Goal: Task Accomplishment & Management: Complete application form

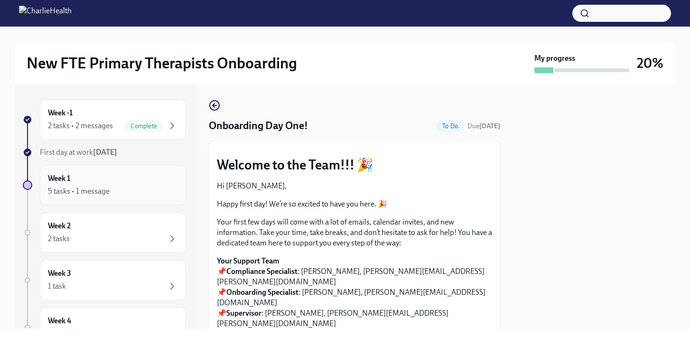
click at [111, 174] on div "Week 1 5 tasks • 1 message" at bounding box center [113, 185] width 130 height 24
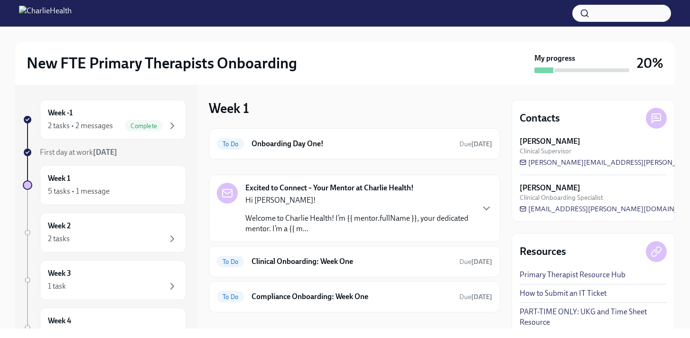
scroll to position [44, 0]
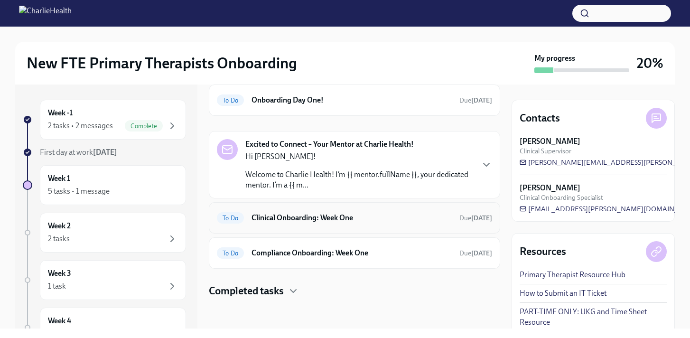
click at [276, 216] on h6 "Clinical Onboarding: Week One" at bounding box center [351, 218] width 200 height 10
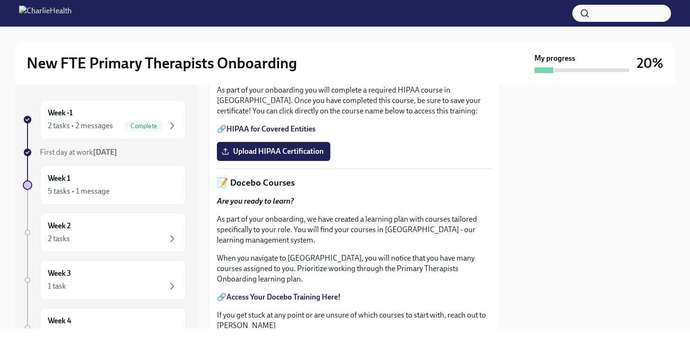
scroll to position [302, 0]
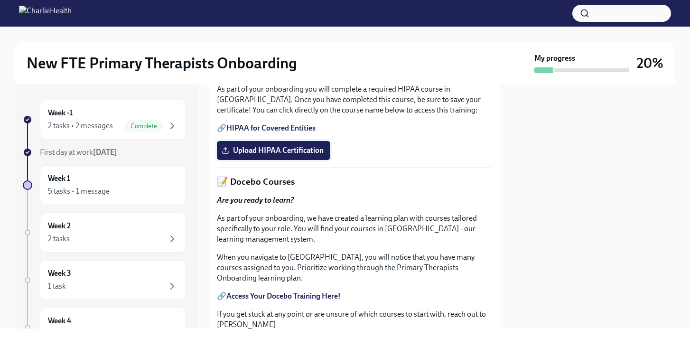
click at [287, 155] on span "Upload HIPAA Certification" at bounding box center [273, 150] width 100 height 9
click at [0, 0] on input "Upload HIPAA Certification" at bounding box center [0, 0] width 0 height 0
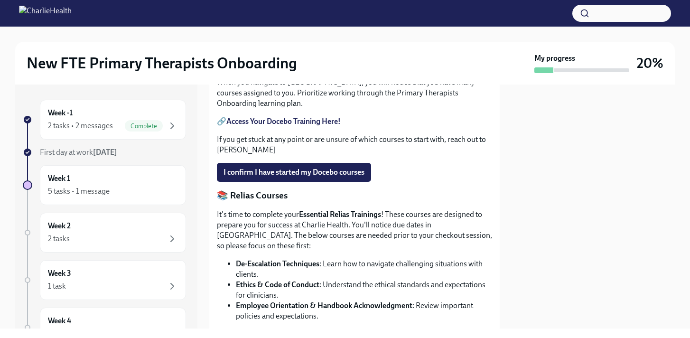
scroll to position [466, 0]
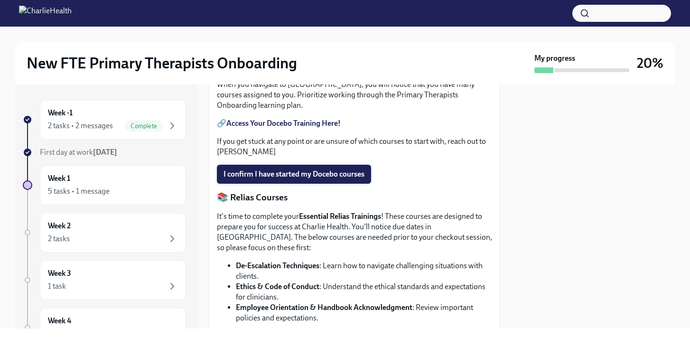
click at [333, 179] on span "I confirm I have started my Docebo courses" at bounding box center [293, 173] width 141 height 9
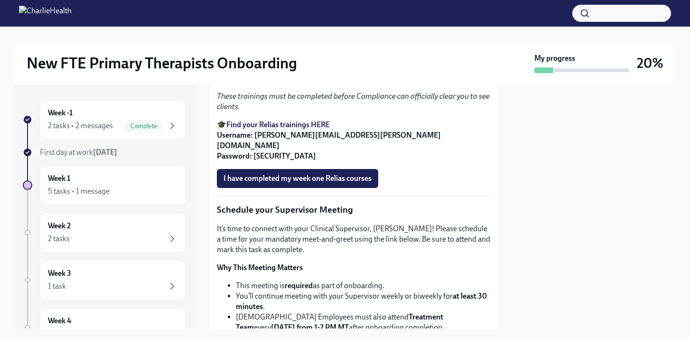
scroll to position [715, 0]
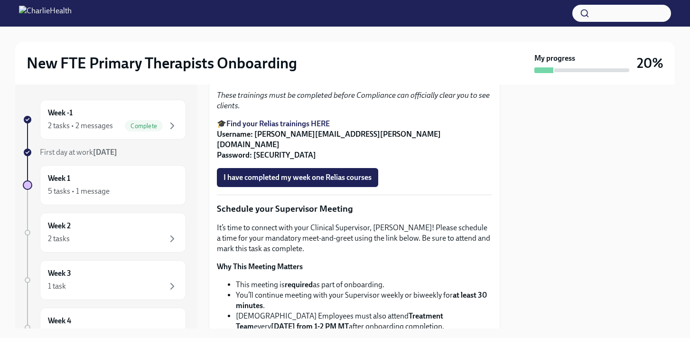
click at [320, 128] on strong "Find your Relias trainings HERE" at bounding box center [277, 123] width 103 height 9
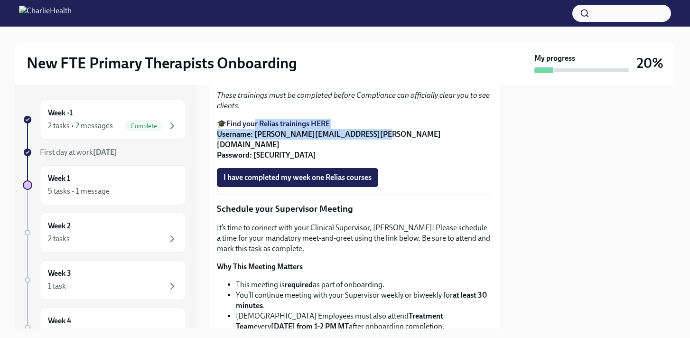
drag, startPoint x: 370, startPoint y: 199, endPoint x: 254, endPoint y: 199, distance: 115.7
click at [254, 160] on p "🎓 Find your Relias trainings HERE Username: lyndsay.stone@charliehealth.com Pas…" at bounding box center [354, 140] width 275 height 42
copy strong "lyndsay.stone@charliehealth.com"
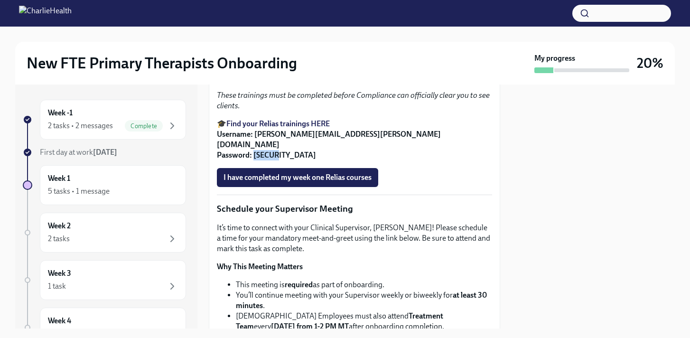
drag, startPoint x: 277, startPoint y: 215, endPoint x: 255, endPoint y: 216, distance: 22.3
click at [255, 160] on p "🎓 Find your Relias trainings HERE Username: lyndsay.stone@charliehealth.com Pas…" at bounding box center [354, 140] width 275 height 42
copy strong "ch1234"
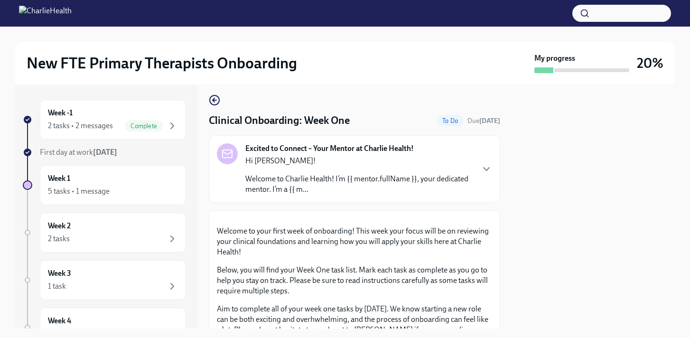
scroll to position [1, 0]
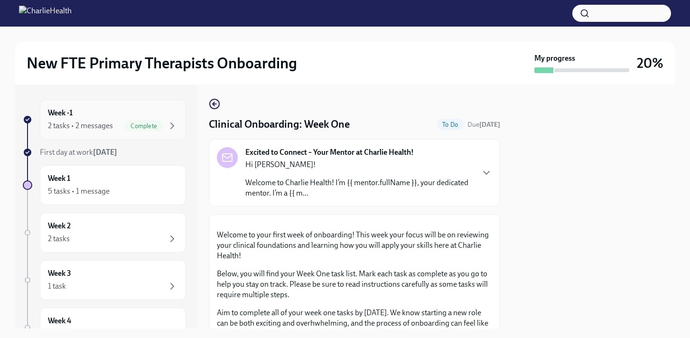
click at [124, 131] on div "2 tasks • 2 messages Complete" at bounding box center [113, 125] width 130 height 11
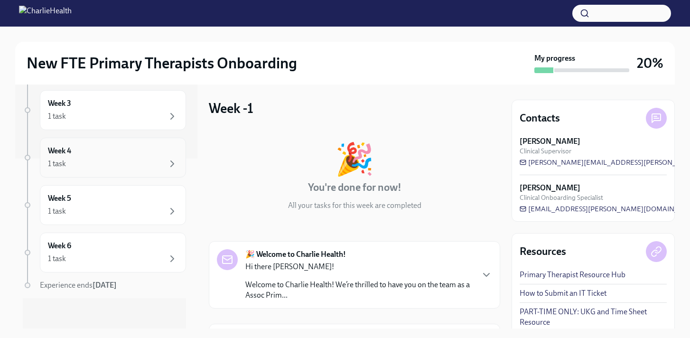
click at [153, 163] on div "1 task" at bounding box center [113, 163] width 130 height 11
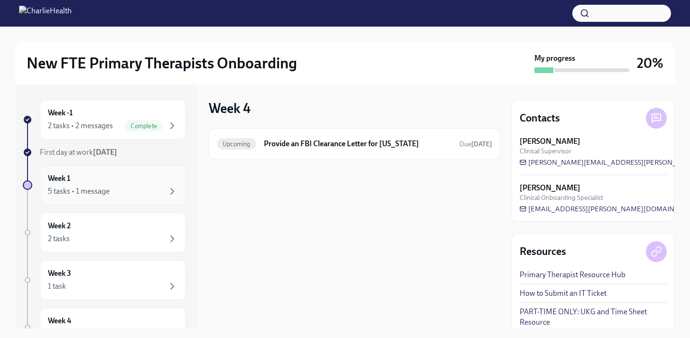
click at [82, 183] on div "Week 1 5 tasks • 1 message" at bounding box center [113, 185] width 130 height 24
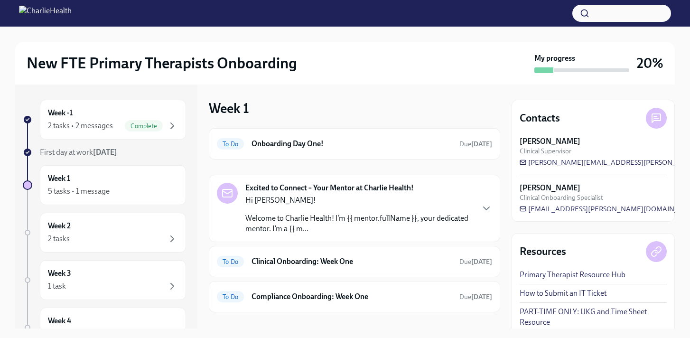
scroll to position [44, 0]
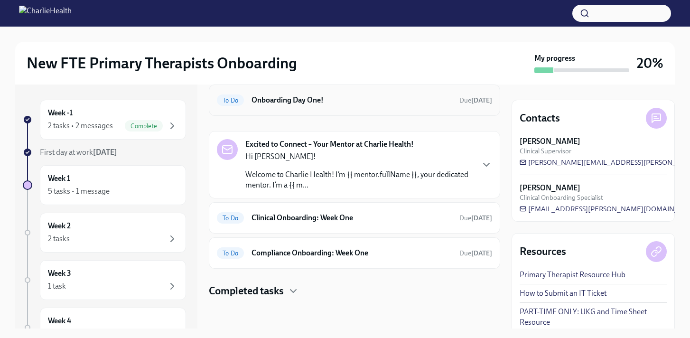
click at [362, 105] on h6 "Onboarding Day One!" at bounding box center [351, 100] width 200 height 10
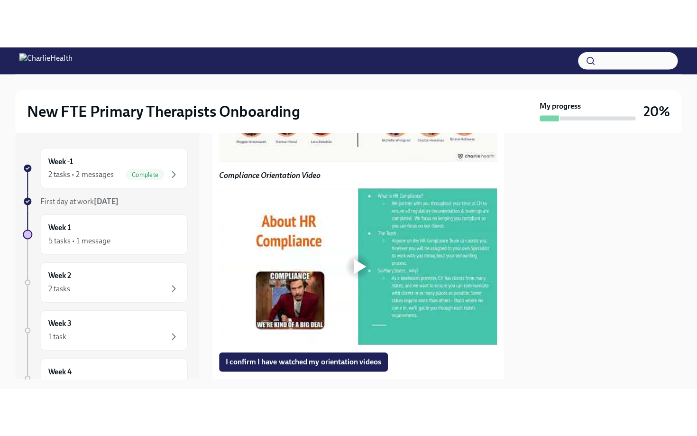
scroll to position [774, 0]
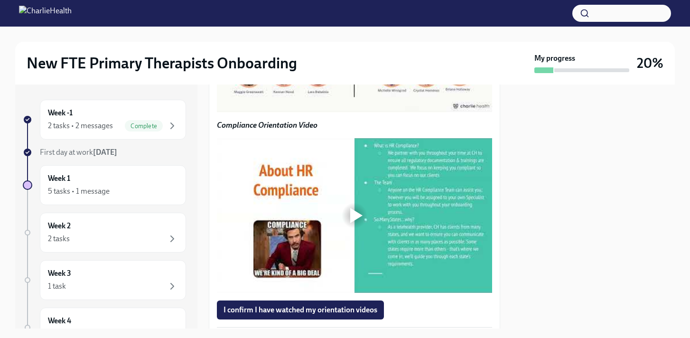
click at [359, 43] on div at bounding box center [356, 35] width 12 height 15
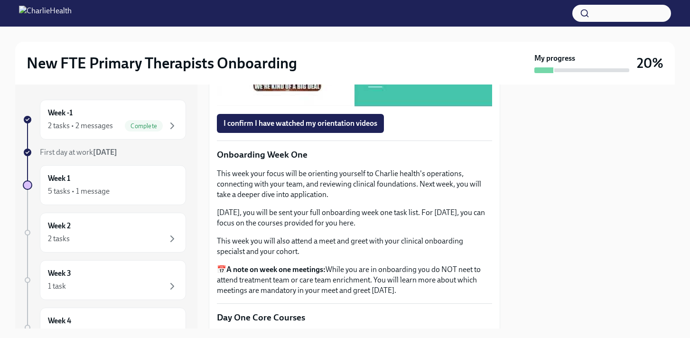
scroll to position [970, 0]
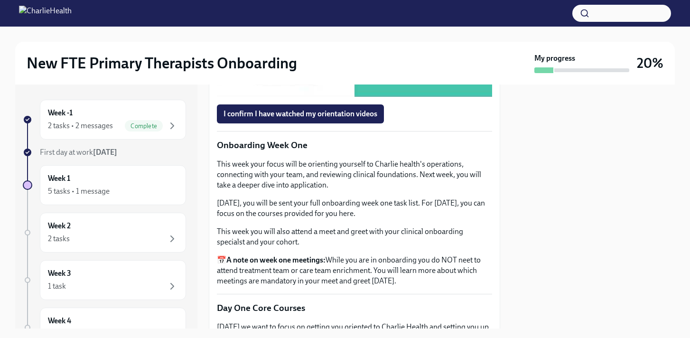
click at [330, 97] on div at bounding box center [354, 19] width 275 height 155
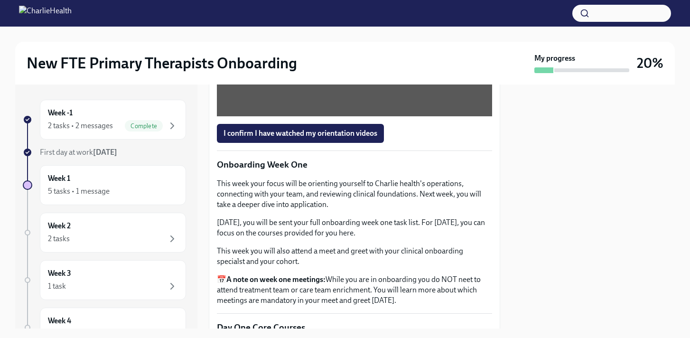
scroll to position [1002, 0]
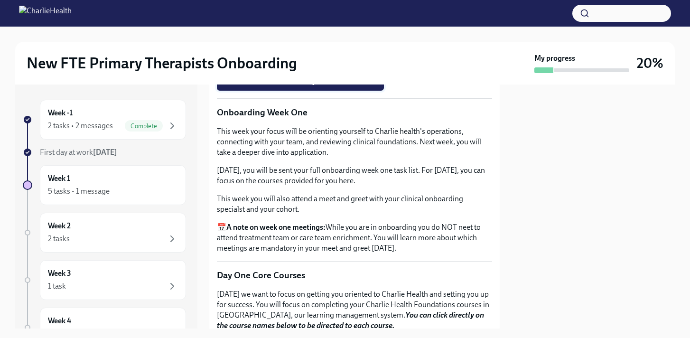
click at [290, 86] on span "I confirm I have watched my orientation videos" at bounding box center [300, 80] width 154 height 9
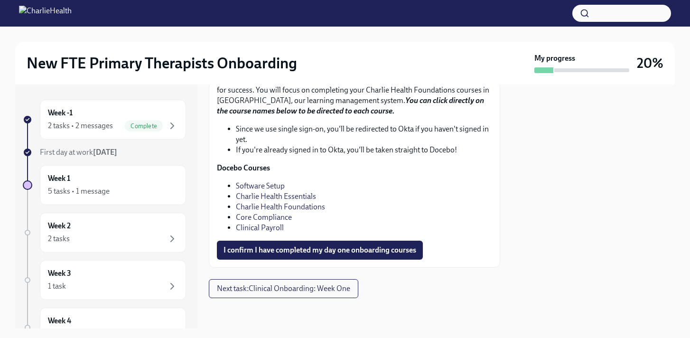
scroll to position [1323, 0]
click at [304, 255] on span "I confirm I have completed my day one onboarding courses" at bounding box center [319, 249] width 193 height 9
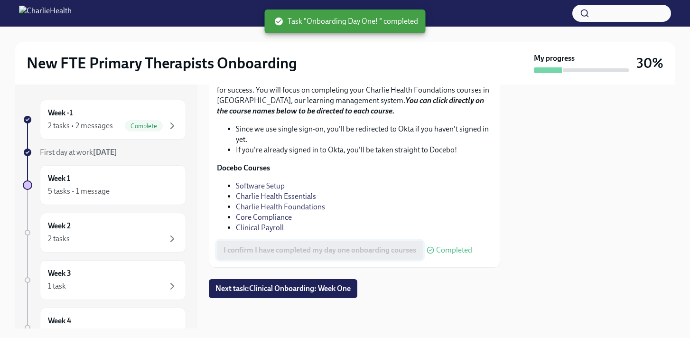
scroll to position [1357, 0]
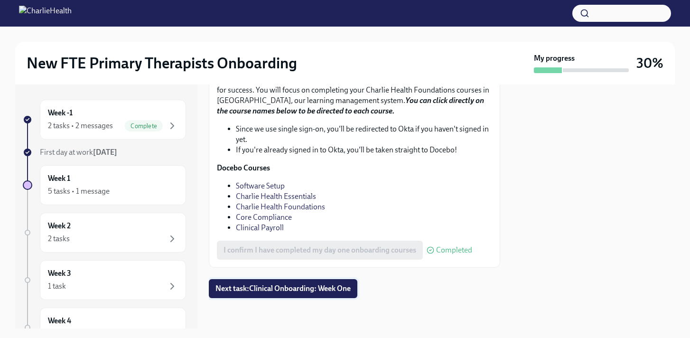
click at [304, 291] on span "Next task : Clinical Onboarding: Week One" at bounding box center [282, 288] width 135 height 9
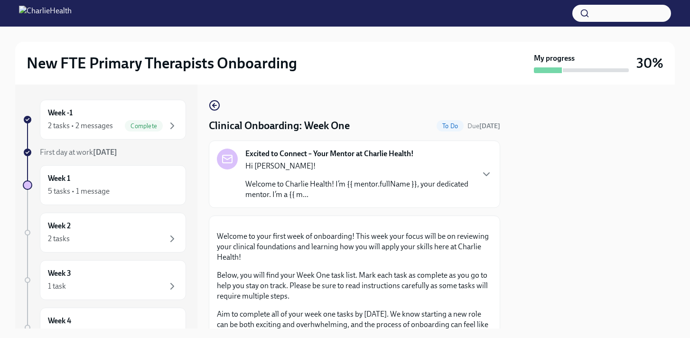
click at [299, 157] on strong "Excited to Connect – Your Mentor at Charlie Health!" at bounding box center [329, 153] width 168 height 10
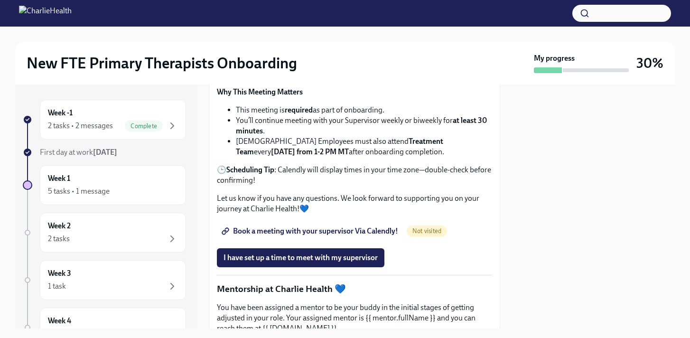
scroll to position [1046, 0]
click at [277, 235] on span "Book a meeting with your supervisor Via Calendly!" at bounding box center [310, 230] width 175 height 9
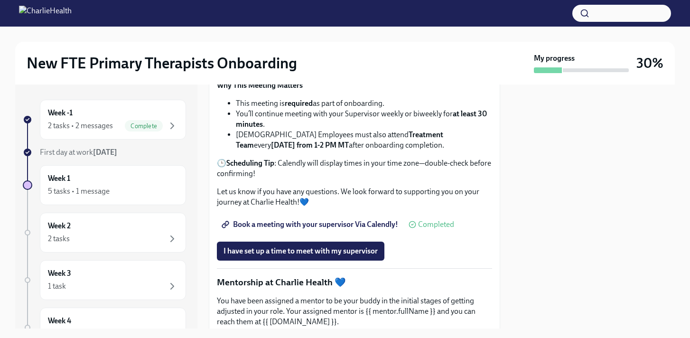
scroll to position [1051, 0]
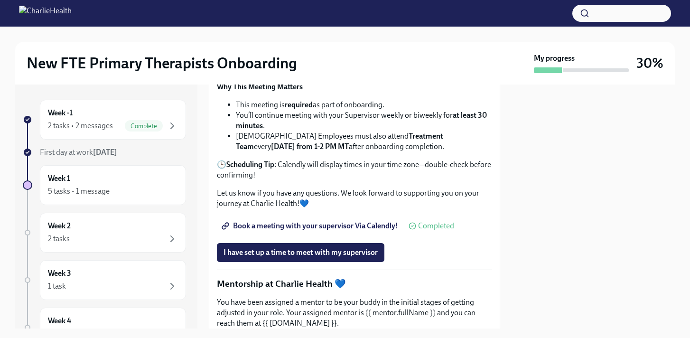
click at [283, 231] on span "Book a meeting with your supervisor Via Calendly!" at bounding box center [310, 225] width 175 height 9
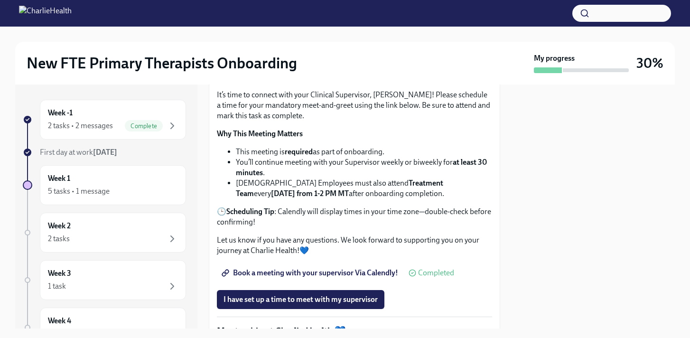
scroll to position [1006, 0]
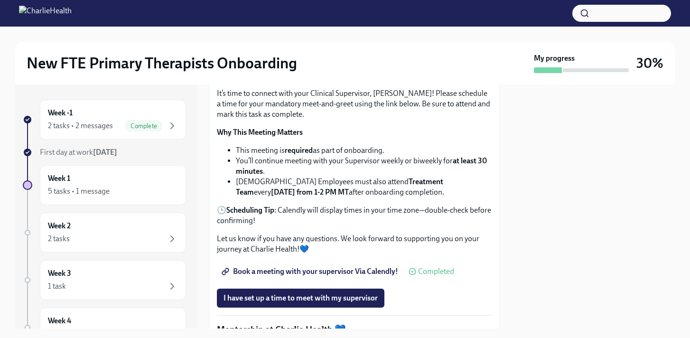
click at [284, 48] on span "I have completed my week one Relias courses" at bounding box center [297, 42] width 148 height 9
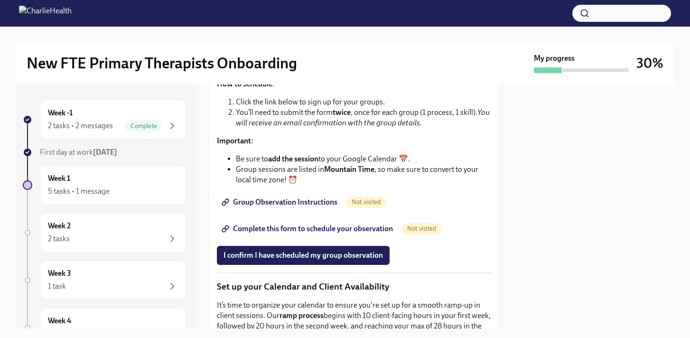
scroll to position [1545, 0]
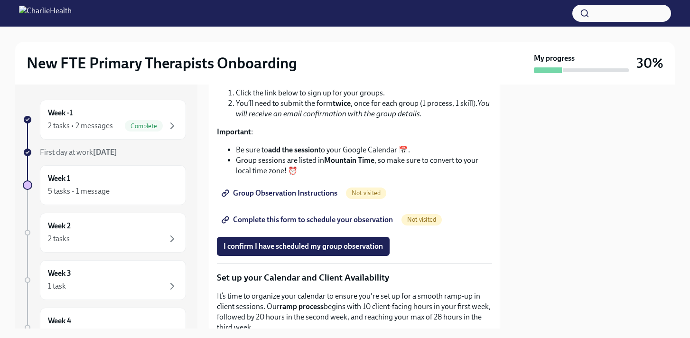
click at [309, 198] on span "Group Observation Instructions" at bounding box center [280, 192] width 114 height 9
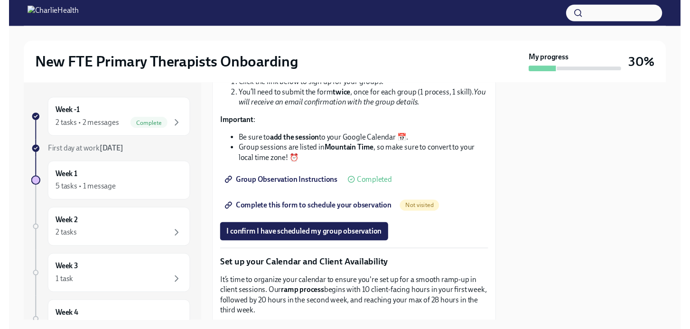
scroll to position [1556, 0]
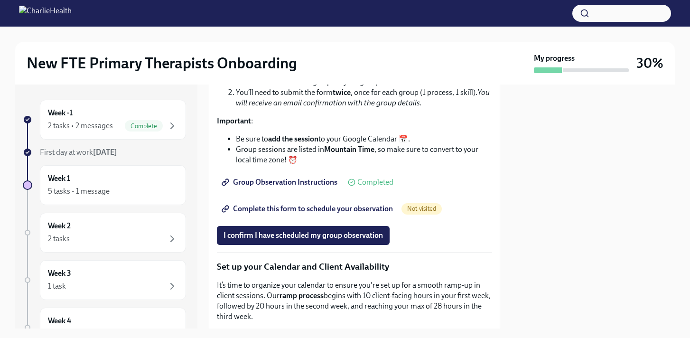
click at [340, 213] on span "Complete this form to schedule your observation" at bounding box center [307, 208] width 169 height 9
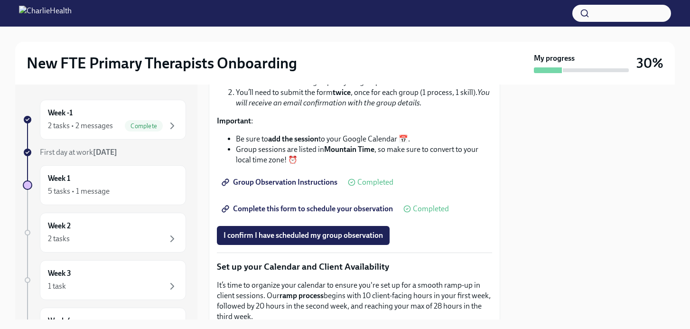
scroll to position [1609, 0]
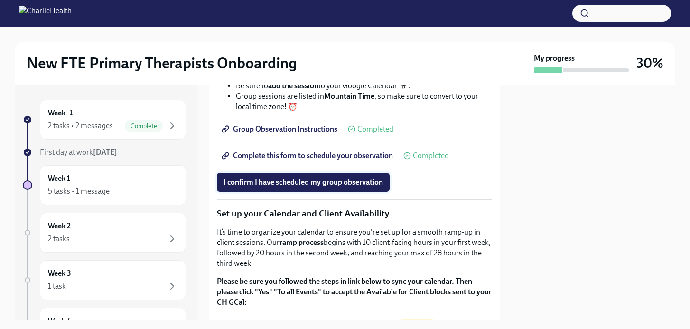
click at [324, 192] on button "I confirm I have scheduled my group observation" at bounding box center [303, 182] width 173 height 19
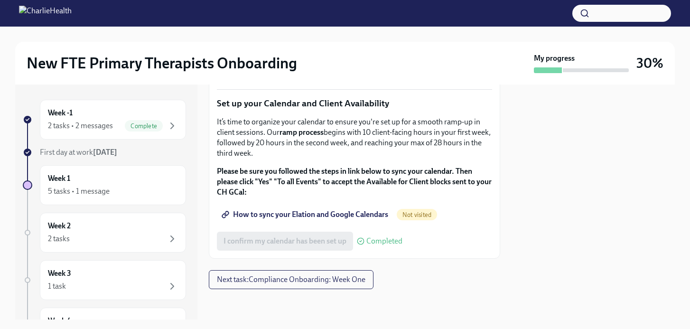
scroll to position [1768, 0]
click at [311, 217] on span "How to sync your Elation and Google Calendars" at bounding box center [305, 214] width 165 height 9
click at [295, 247] on div "I confirm my calendar has been set up Completed" at bounding box center [309, 240] width 185 height 19
click at [348, 282] on span "Next task : Compliance Onboarding: Week One" at bounding box center [291, 279] width 148 height 9
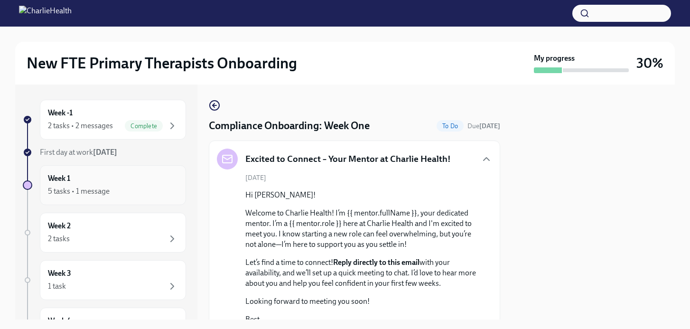
click at [119, 180] on div "Week 1 5 tasks • 1 message" at bounding box center [113, 185] width 130 height 24
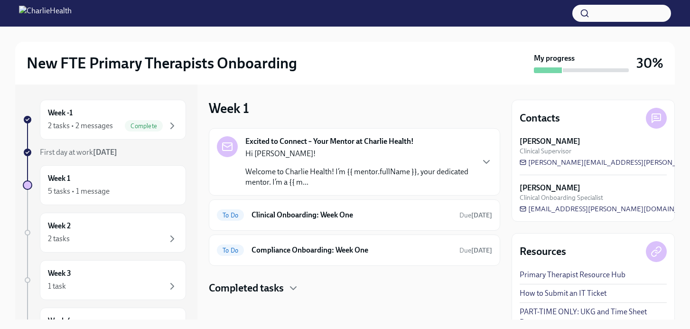
scroll to position [6, 0]
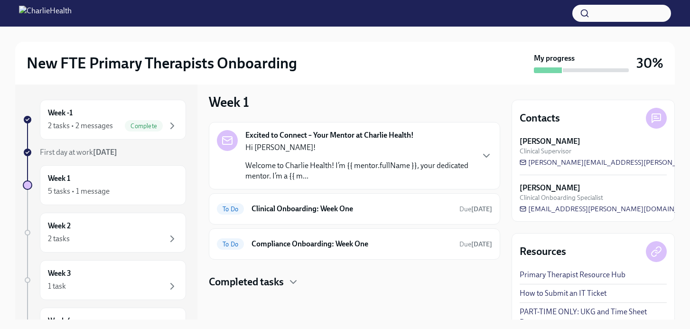
click at [355, 166] on p "Welcome to Charlie Health! I’m {{ mentor.fullName }}, your dedicated mentor. I’…" at bounding box center [359, 170] width 228 height 21
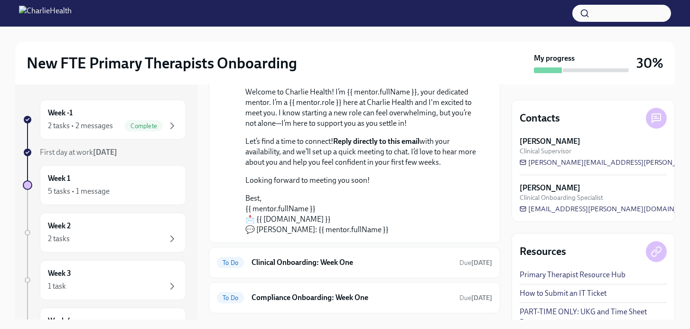
scroll to position [108, 0]
click at [328, 260] on h6 "Clinical Onboarding: Week One" at bounding box center [351, 263] width 200 height 10
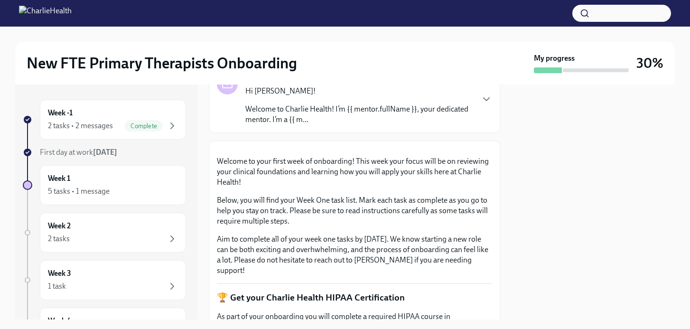
scroll to position [92, 0]
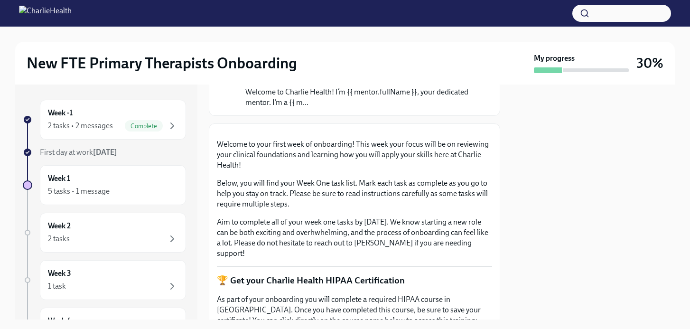
click at [397, 98] on p "Welcome to Charlie Health! I’m {{ mentor.fullName }}, your dedicated mentor. I’…" at bounding box center [359, 97] width 228 height 21
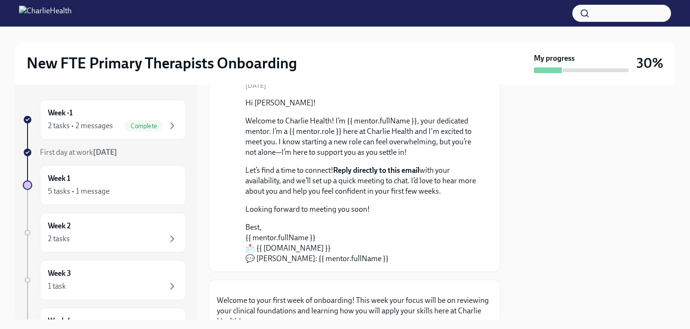
click at [393, 121] on p "Welcome to Charlie Health! I’m {{ mentor.fullName }}, your dedicated mentor. I’…" at bounding box center [360, 137] width 231 height 42
click at [395, 99] on p "Hi Lyndsay!" at bounding box center [360, 103] width 231 height 10
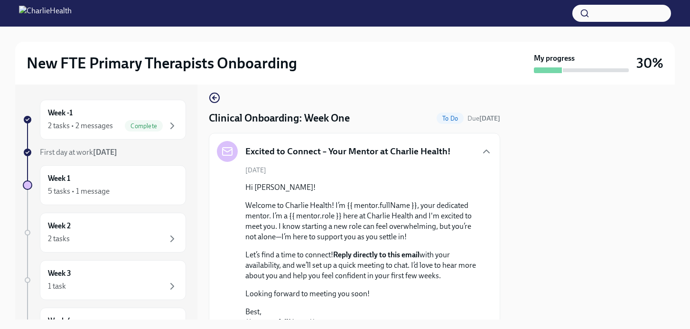
scroll to position [0, 0]
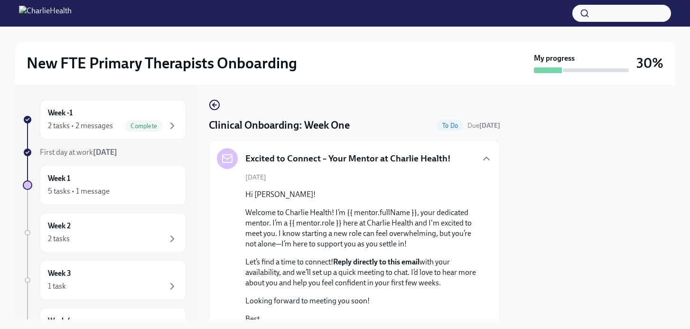
click at [421, 156] on h5 "Excited to Connect – Your Mentor at Charlie Health!" at bounding box center [347, 158] width 205 height 12
click at [485, 155] on icon "button" at bounding box center [486, 158] width 11 height 11
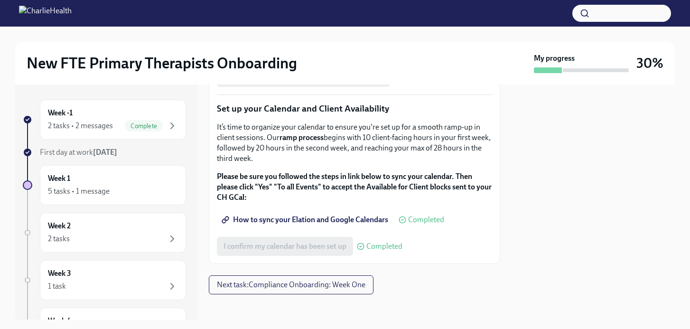
scroll to position [1612, 0]
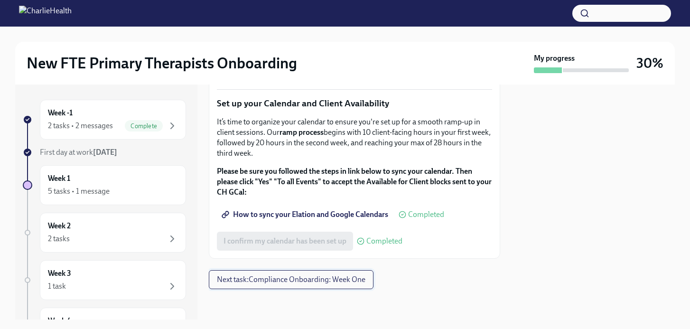
click at [321, 282] on span "Next task : Compliance Onboarding: Week One" at bounding box center [291, 279] width 148 height 9
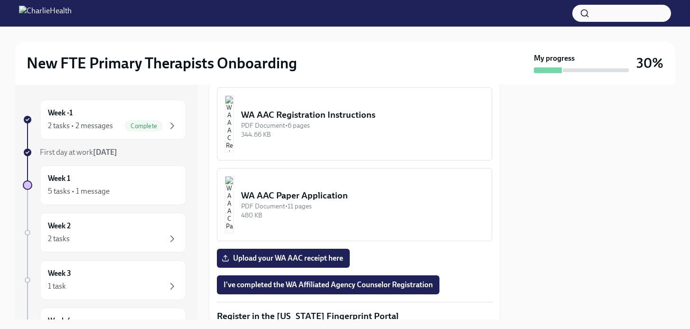
scroll to position [950, 0]
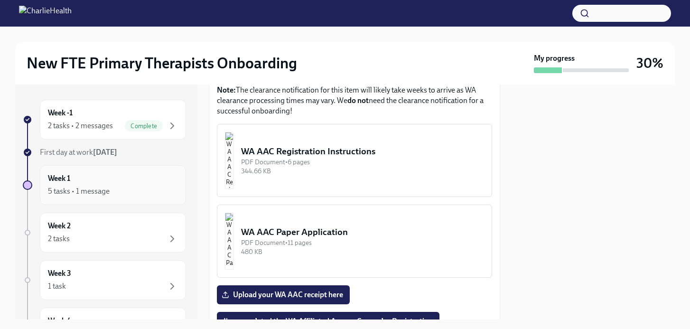
click at [116, 177] on div "Week 1 5 tasks • 1 message" at bounding box center [113, 185] width 130 height 24
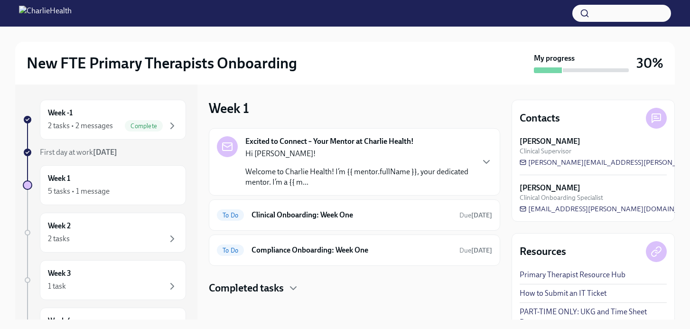
scroll to position [6, 0]
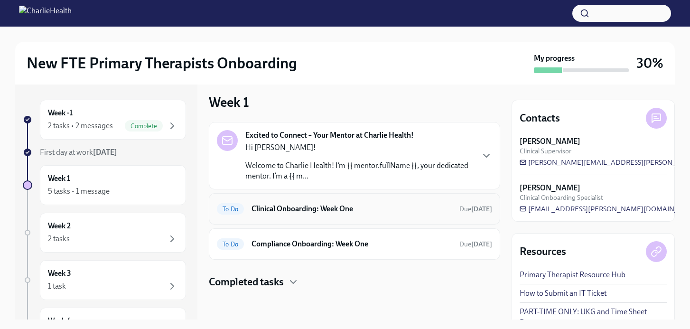
click at [301, 207] on h6 "Clinical Onboarding: Week One" at bounding box center [351, 208] width 200 height 10
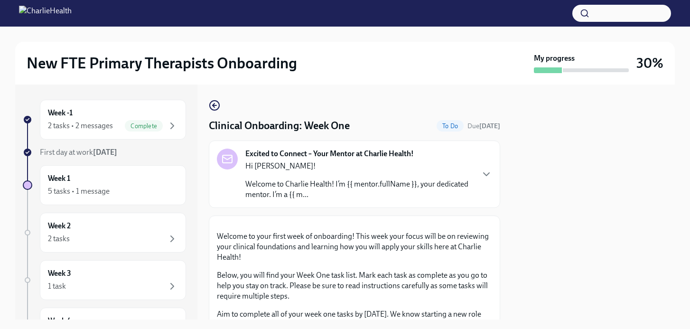
click at [254, 125] on h4 "Clinical Onboarding: Week One" at bounding box center [279, 126] width 141 height 14
click at [215, 109] on icon "button" at bounding box center [214, 105] width 11 height 11
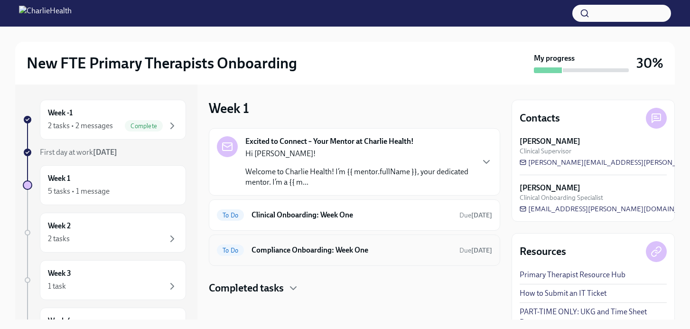
click at [304, 252] on h6 "Compliance Onboarding: Week One" at bounding box center [351, 250] width 200 height 10
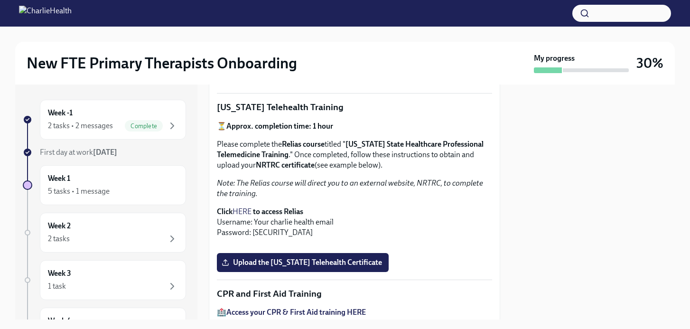
scroll to position [175, 0]
